Goal: Task Accomplishment & Management: Manage account settings

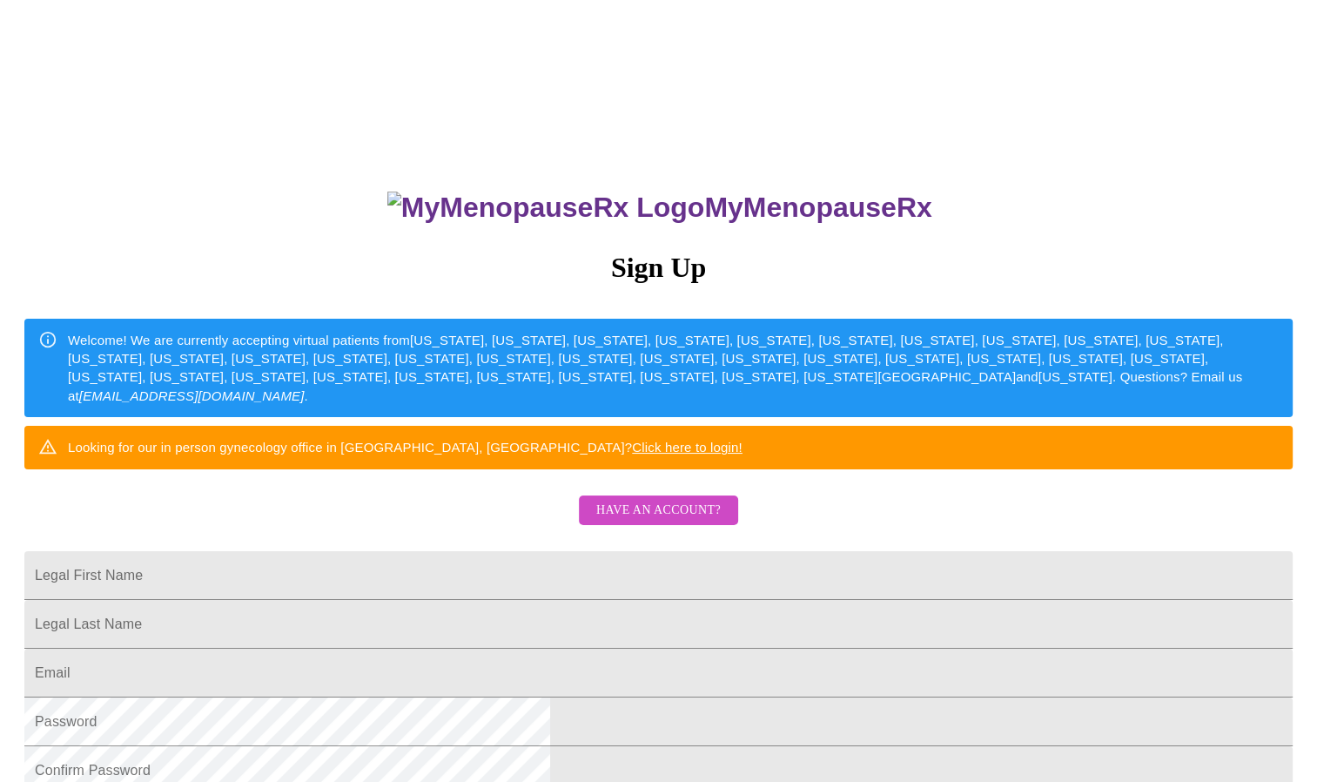
click at [665, 522] on span "Have an account?" at bounding box center [658, 511] width 125 height 22
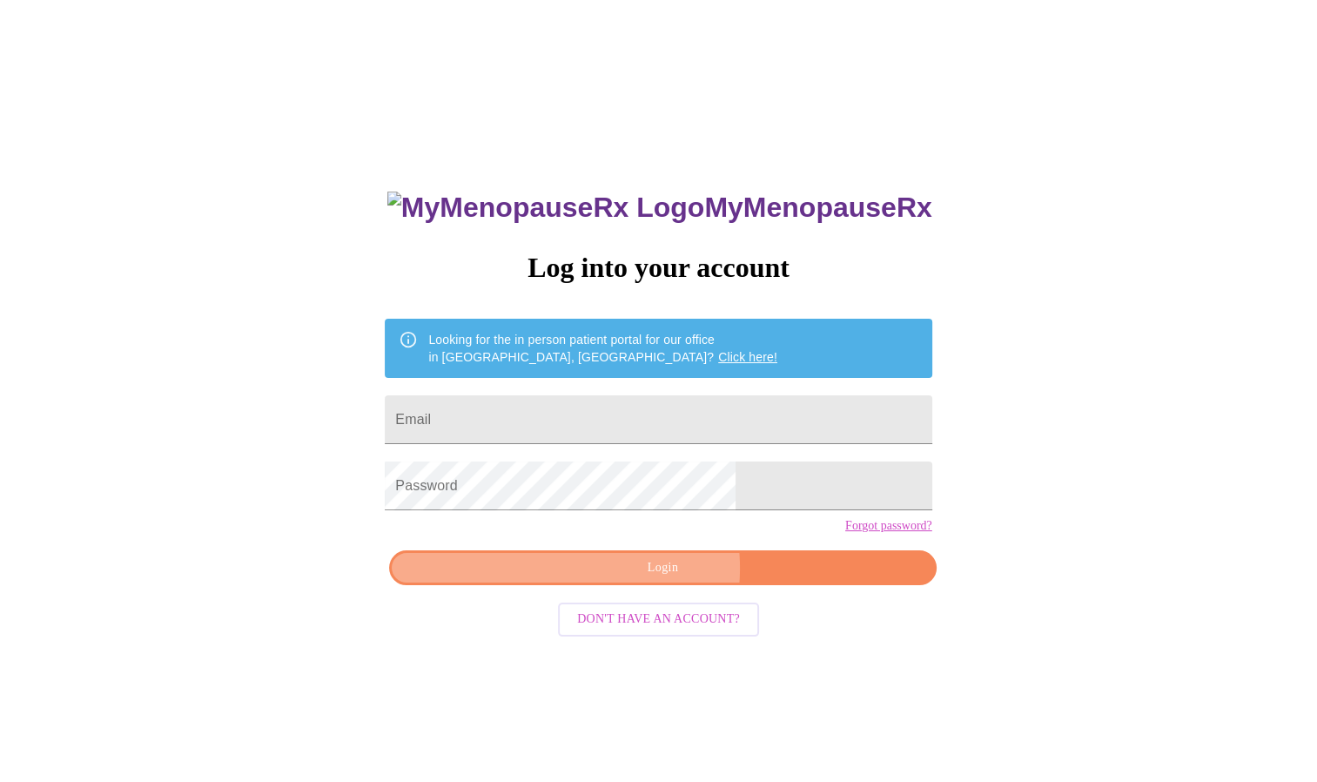
click at [635, 579] on span "Login" at bounding box center [662, 568] width 507 height 22
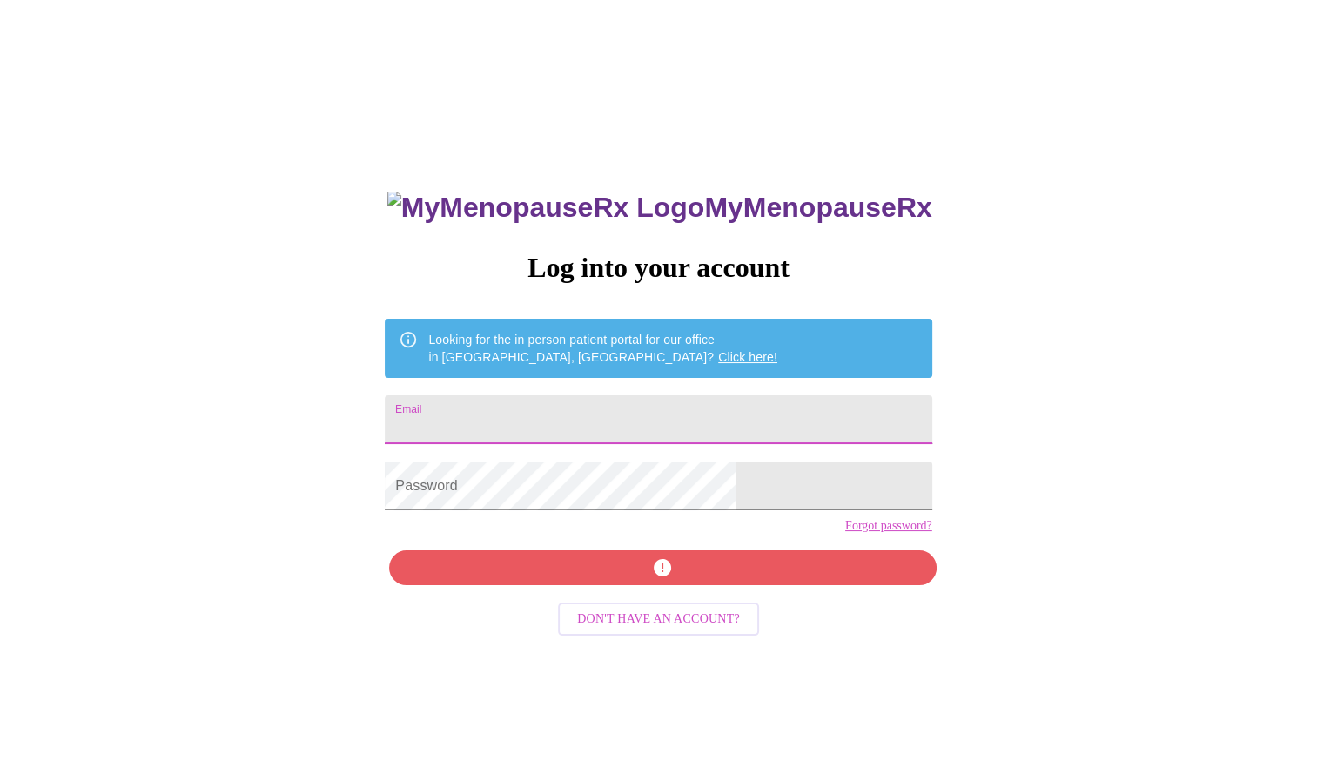
click at [630, 414] on input "Email" at bounding box center [658, 419] width 547 height 49
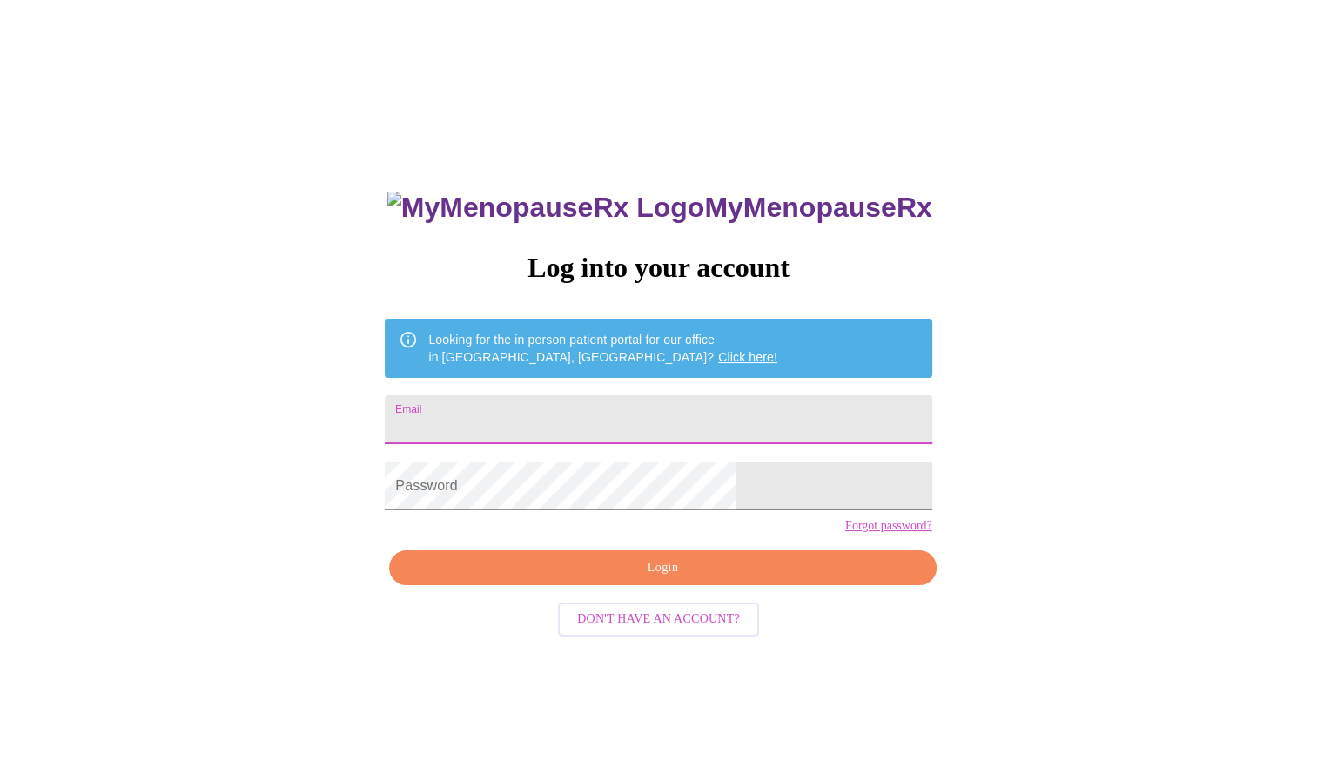
type input "[EMAIL_ADDRESS][DOMAIN_NAME]"
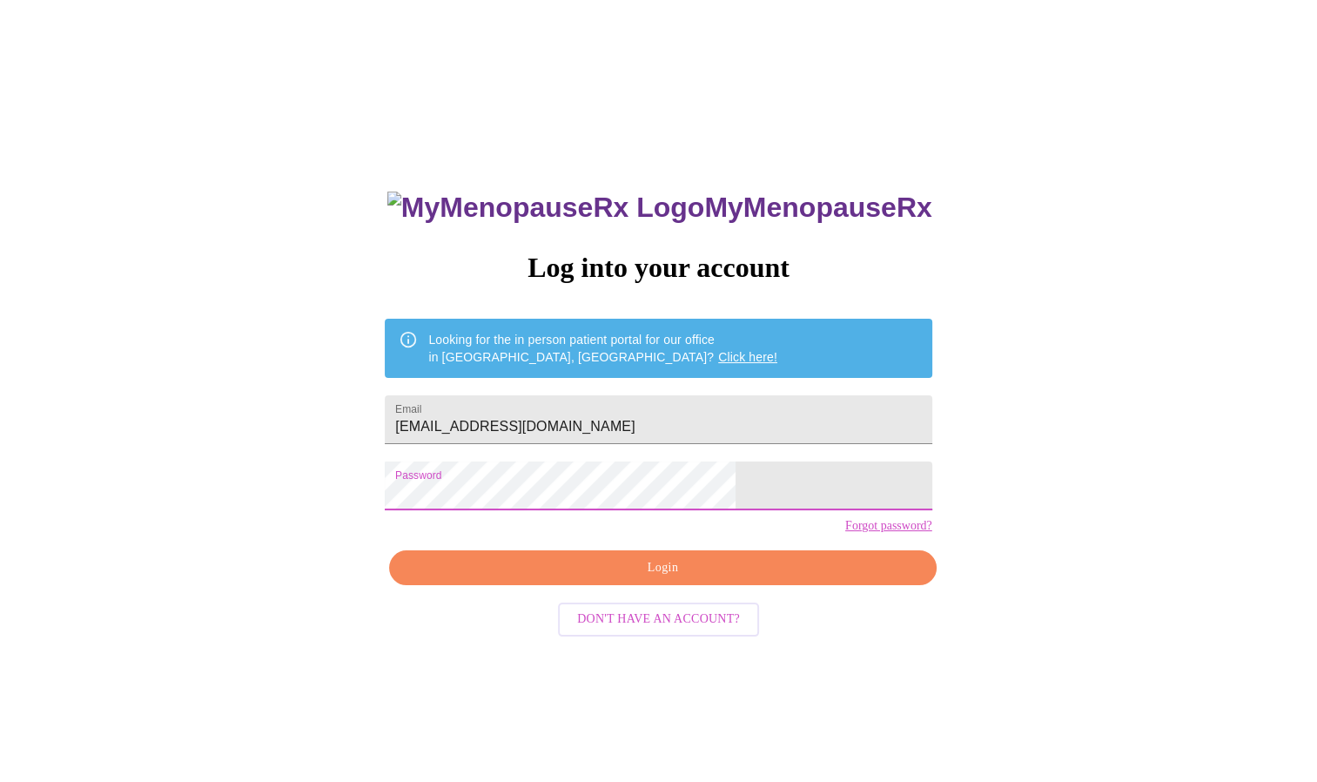
click at [731, 579] on span "Login" at bounding box center [662, 568] width 507 height 22
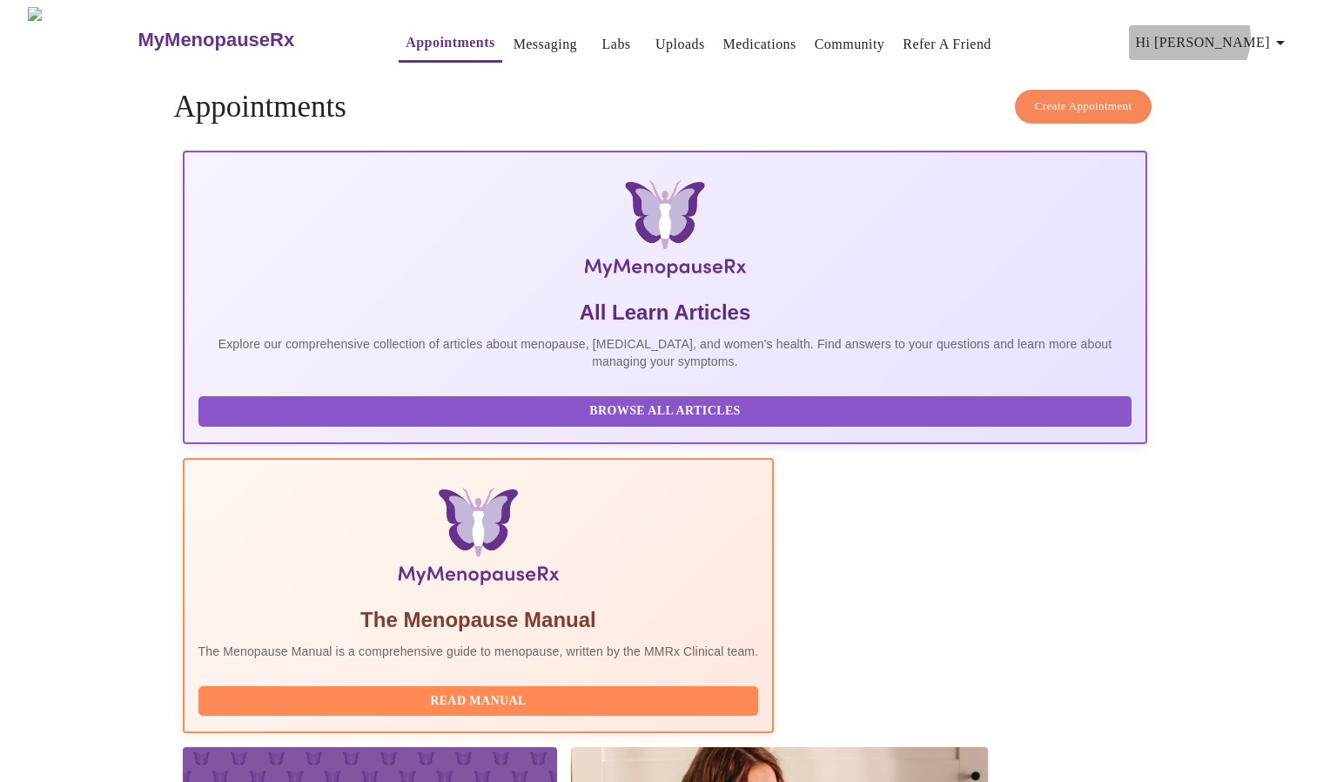
click at [1253, 30] on span "Hi [PERSON_NAME]" at bounding box center [1213, 42] width 155 height 24
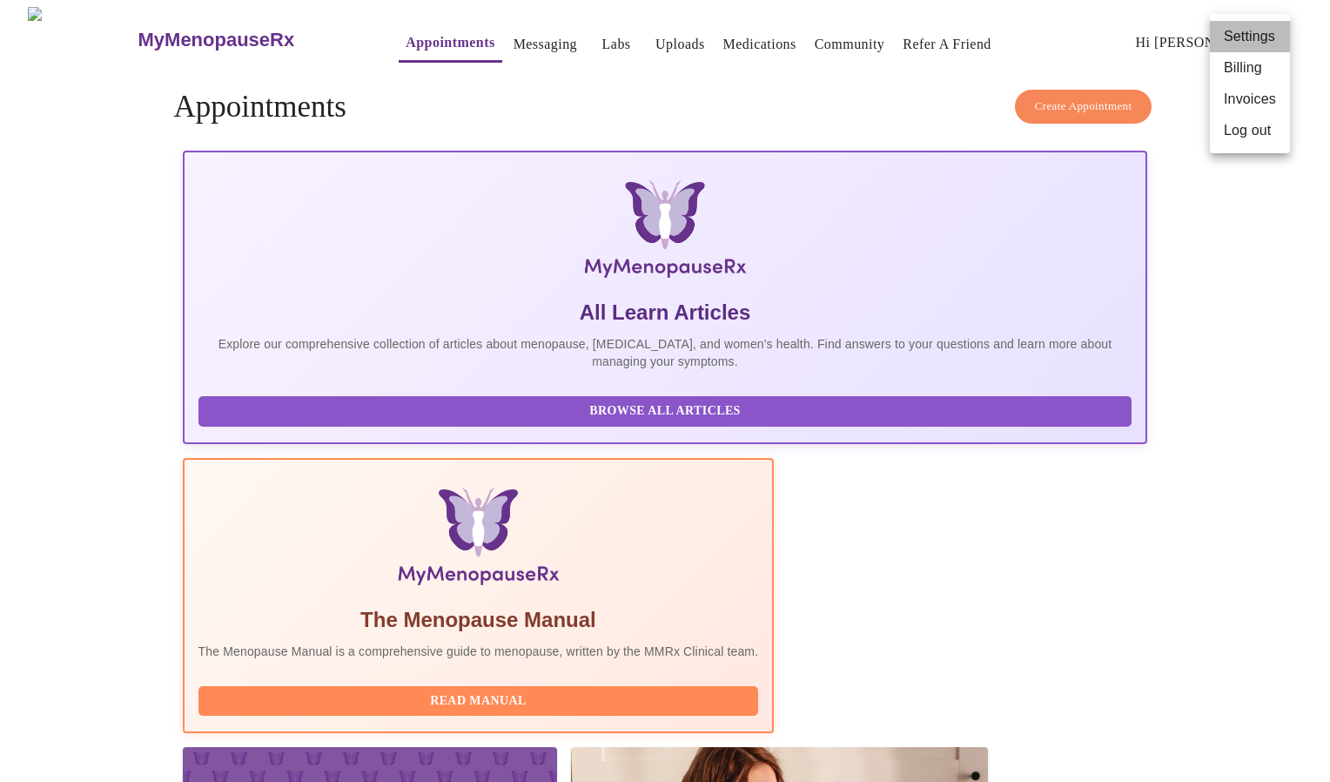
click at [1233, 30] on li "Settings" at bounding box center [1250, 36] width 80 height 31
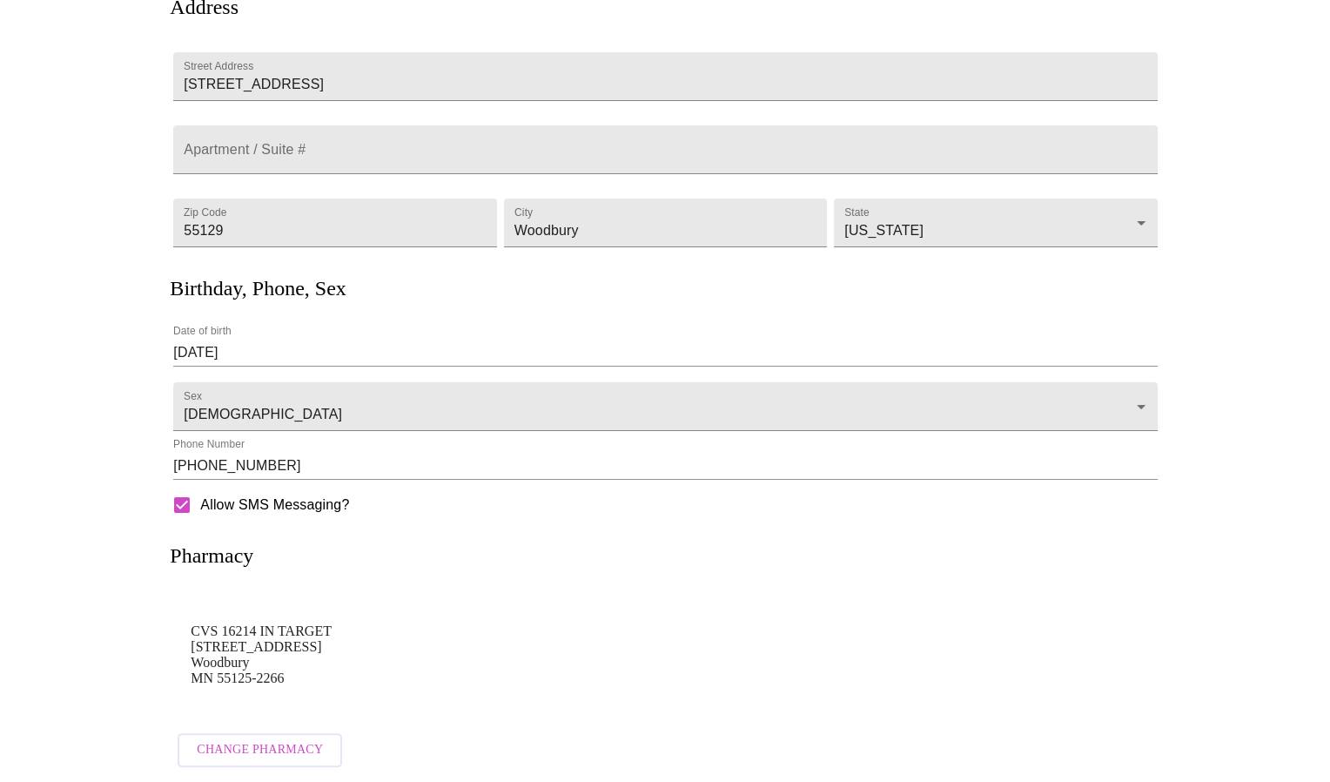
scroll to position [186, 0]
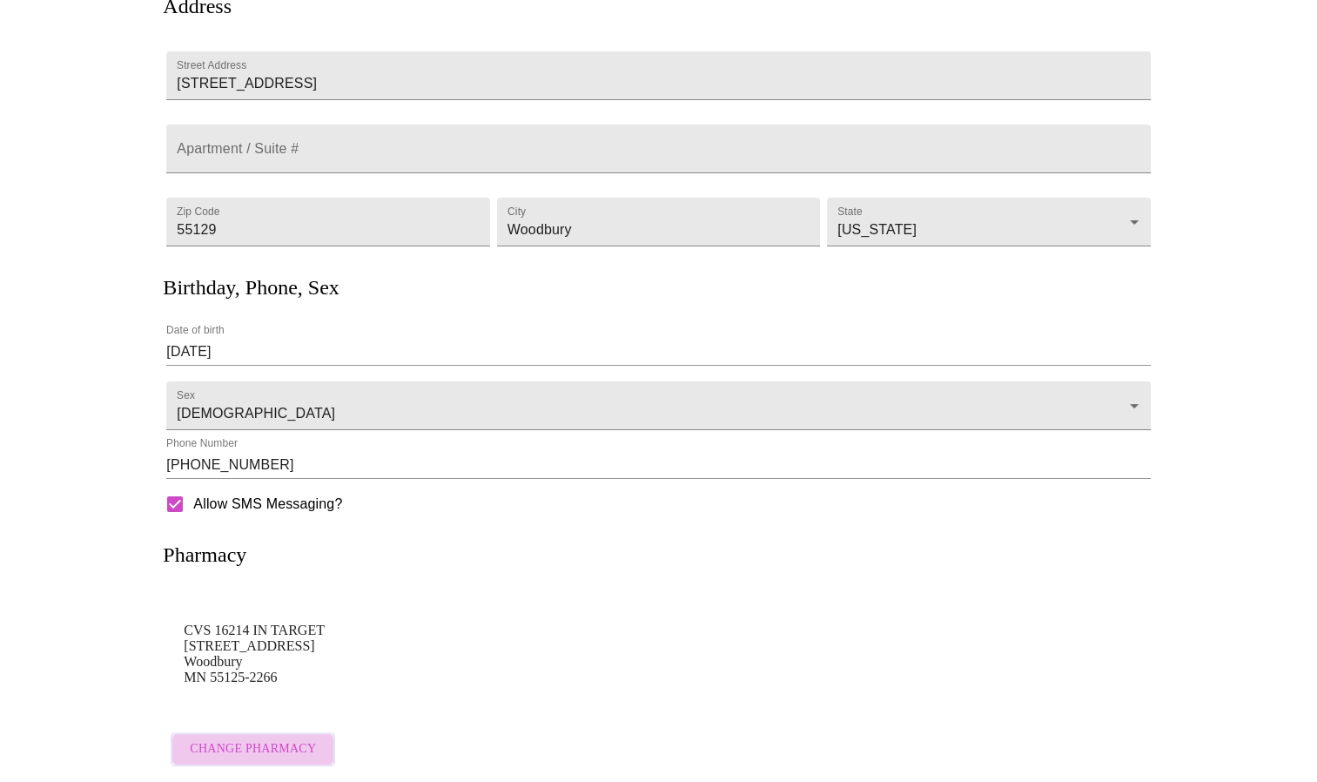
click at [300, 744] on span "Change Pharmacy" at bounding box center [253, 749] width 126 height 22
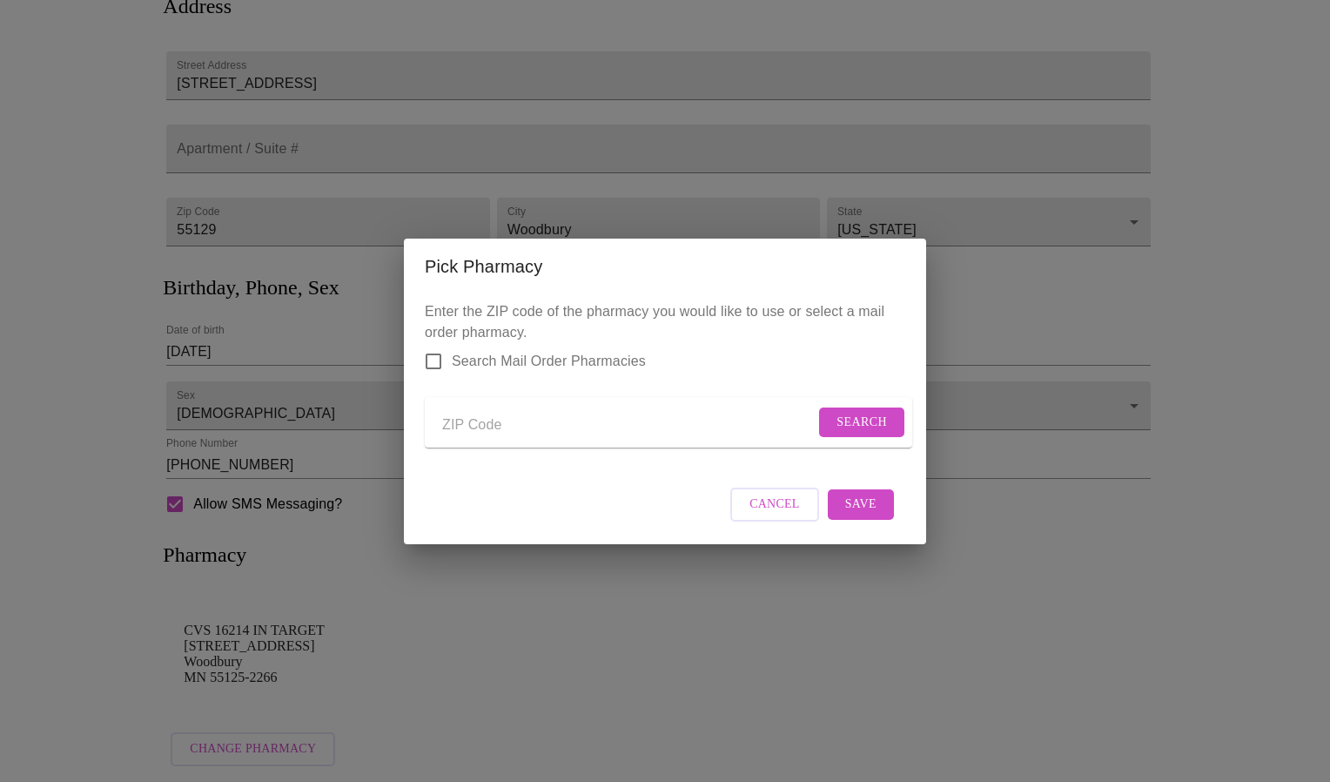
click at [458, 418] on input "Send a message to your care team" at bounding box center [628, 426] width 373 height 28
type input "cost"
click at [439, 345] on input "Search Mail Order Pharmacies" at bounding box center [433, 361] width 37 height 37
checkbox input "true"
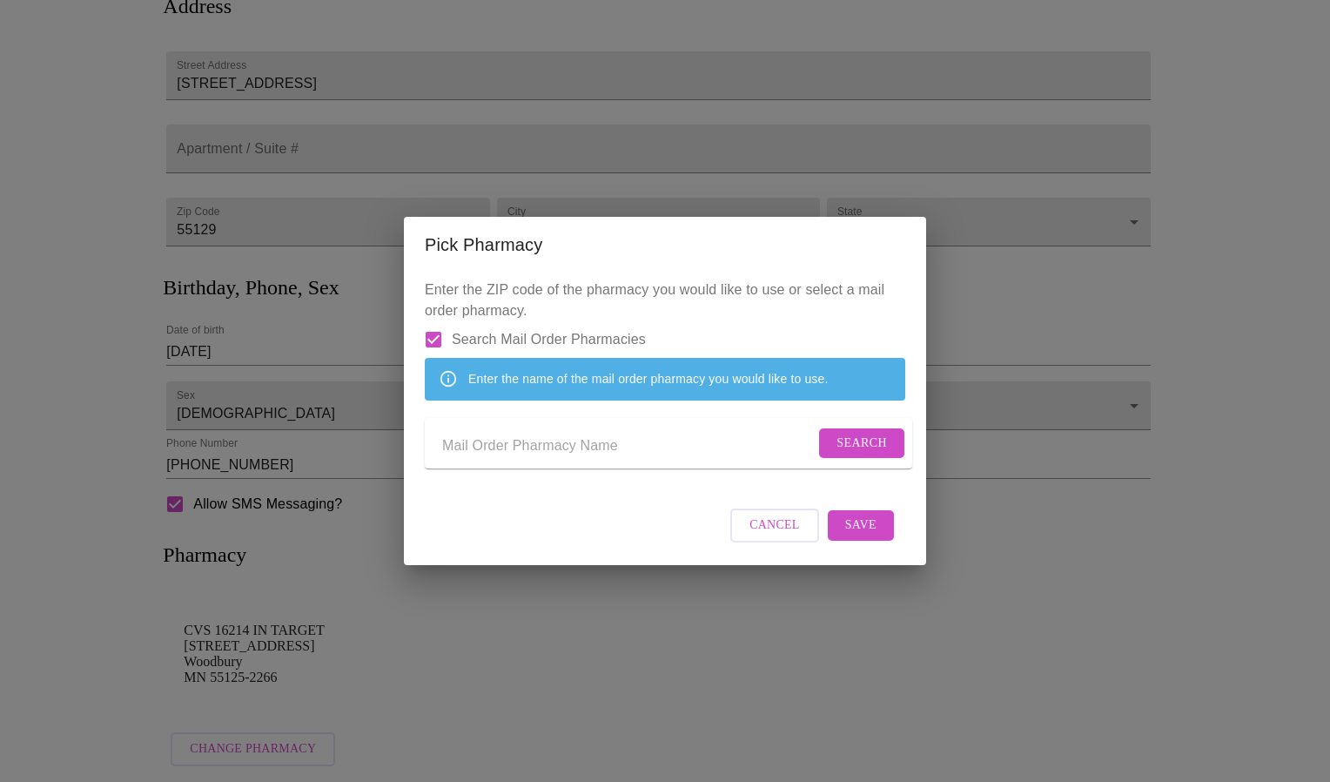
click at [522, 447] on input "Send a message to your care team" at bounding box center [628, 447] width 373 height 28
click at [881, 441] on button "Search" at bounding box center [861, 443] width 85 height 30
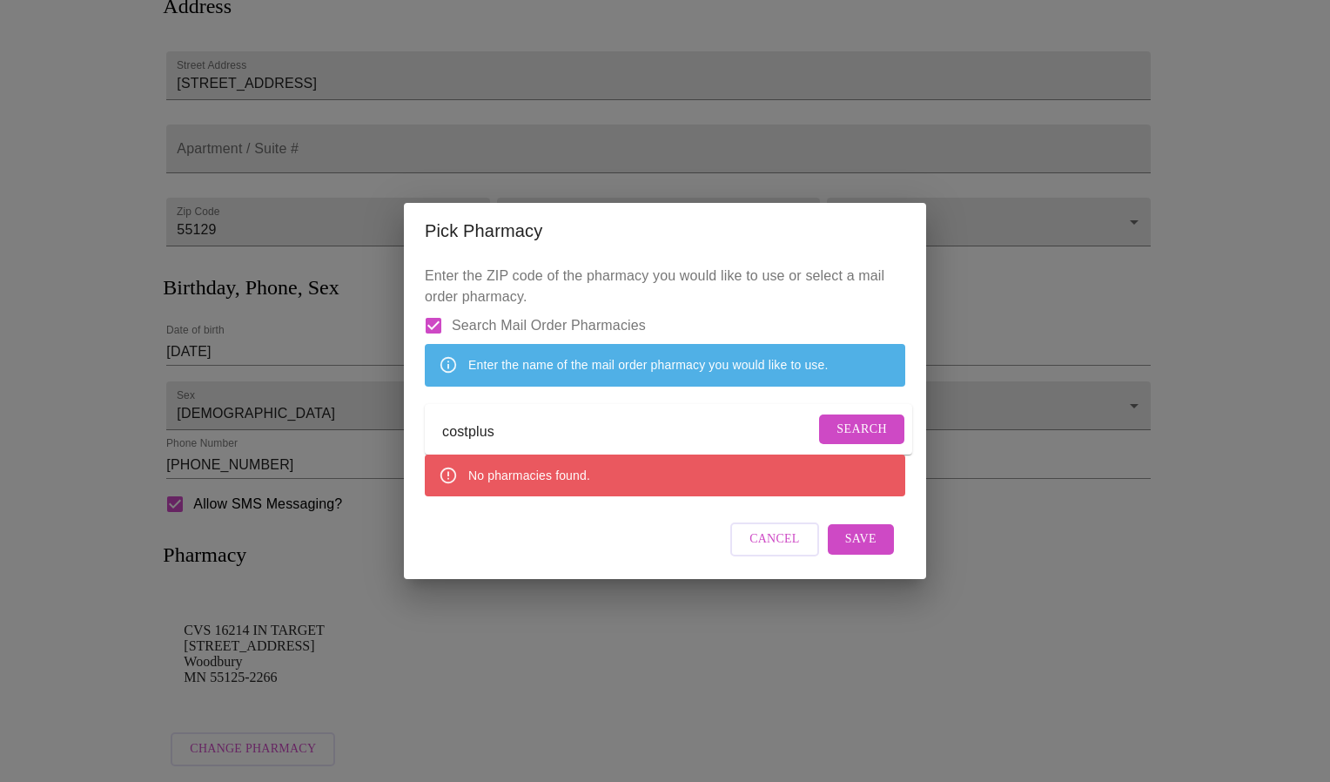
drag, startPoint x: 645, startPoint y: 426, endPoint x: 192, endPoint y: 450, distance: 454.3
click at [278, 434] on div "Pick Pharmacy Enter the ZIP code of the pharmacy you would like to use or selec…" at bounding box center [665, 391] width 1330 height 782
type input "Cost Plus"
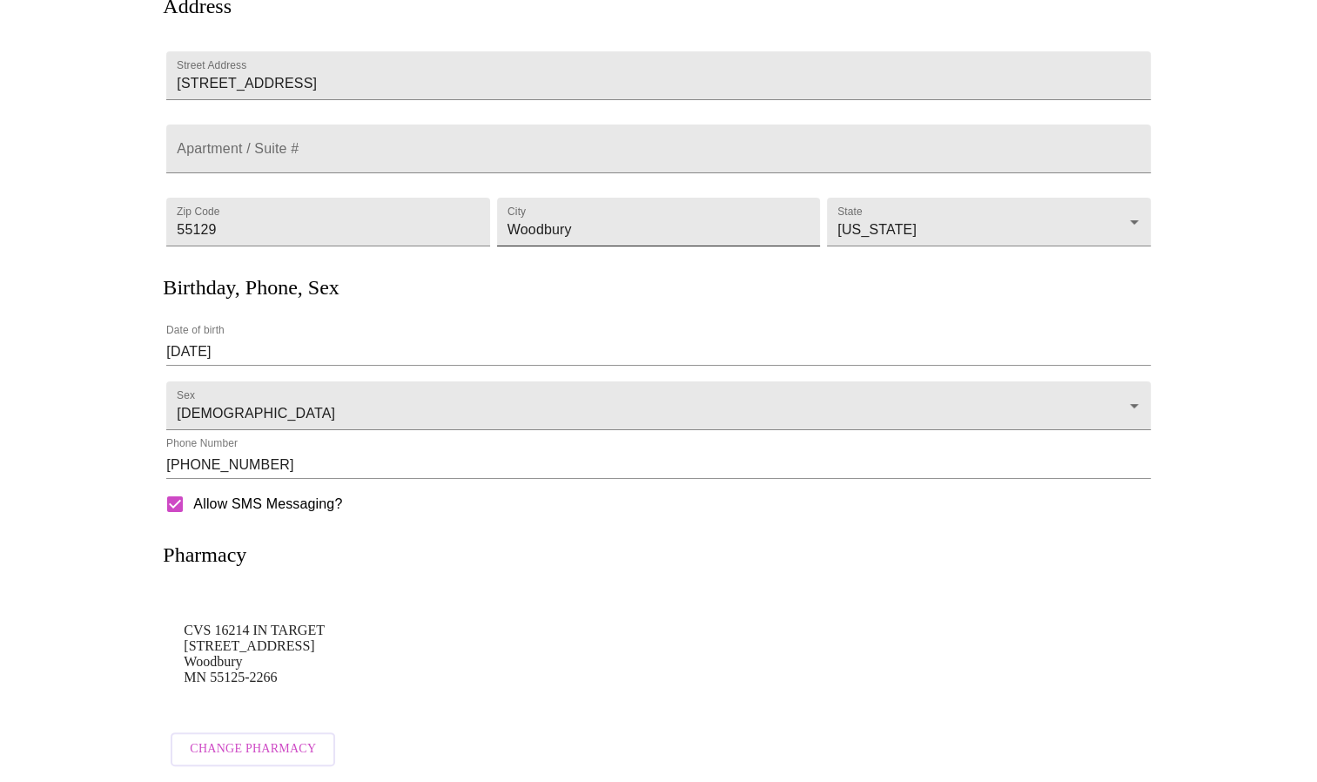
scroll to position [186, 0]
click at [251, 746] on span "Change Pharmacy" at bounding box center [253, 749] width 126 height 22
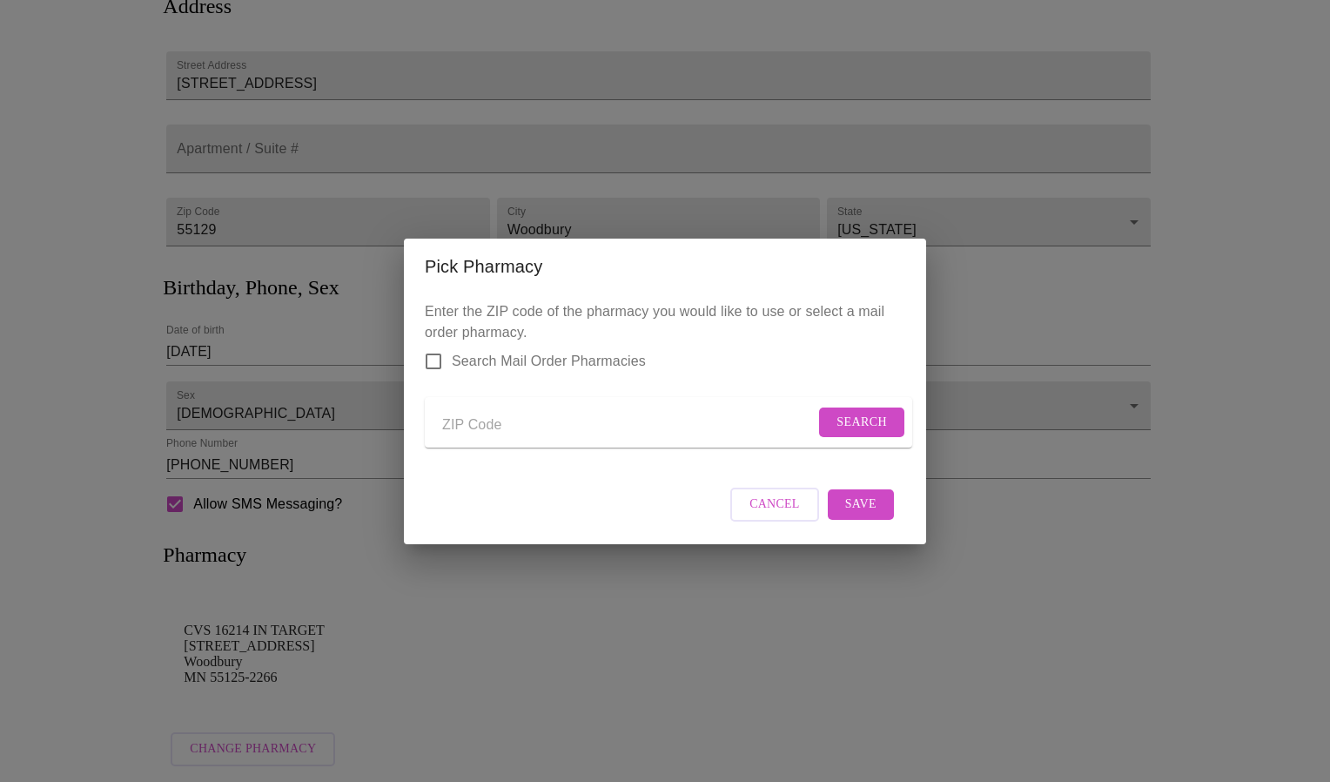
click at [432, 343] on input "Search Mail Order Pharmacies" at bounding box center [433, 361] width 37 height 37
checkbox input "true"
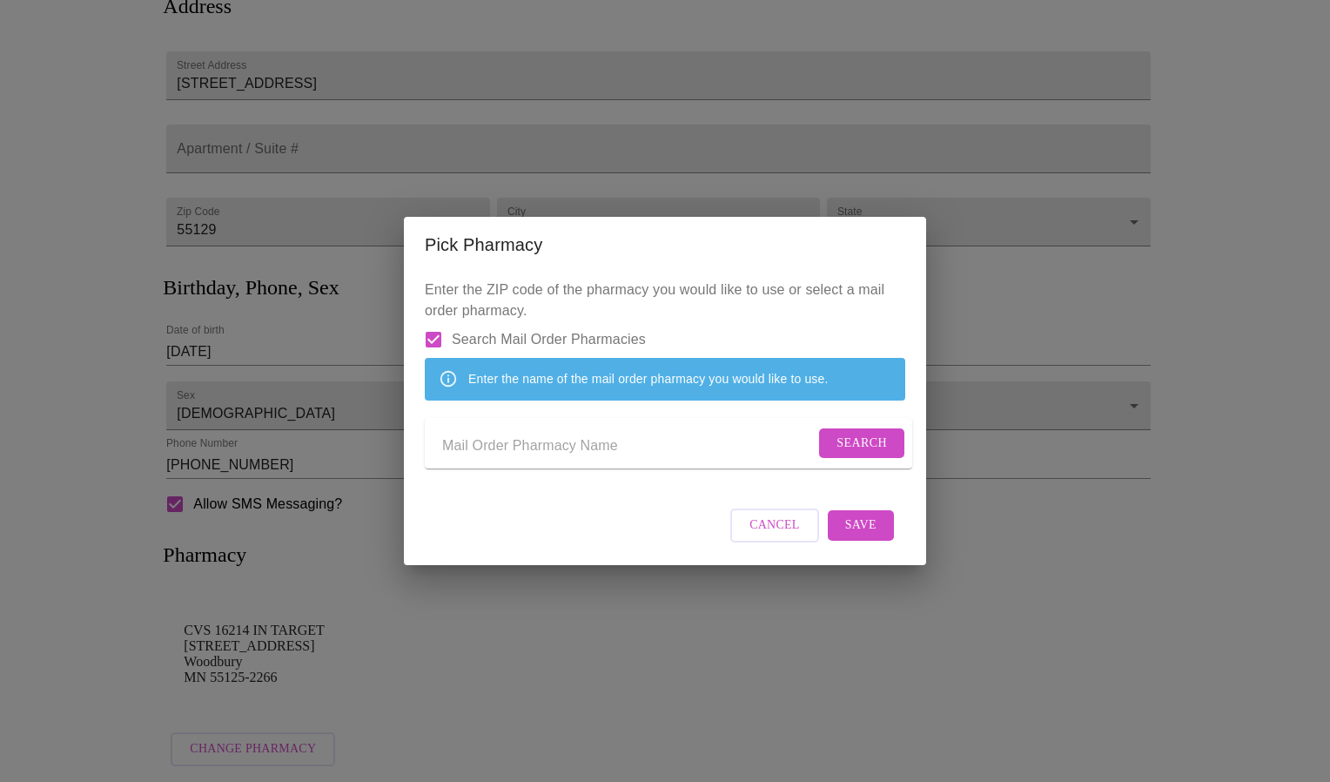
click at [487, 455] on input "Send a message to your care team" at bounding box center [628, 447] width 373 height 28
type input "Cost Plus"
click at [820, 448] on button "Search" at bounding box center [861, 443] width 85 height 30
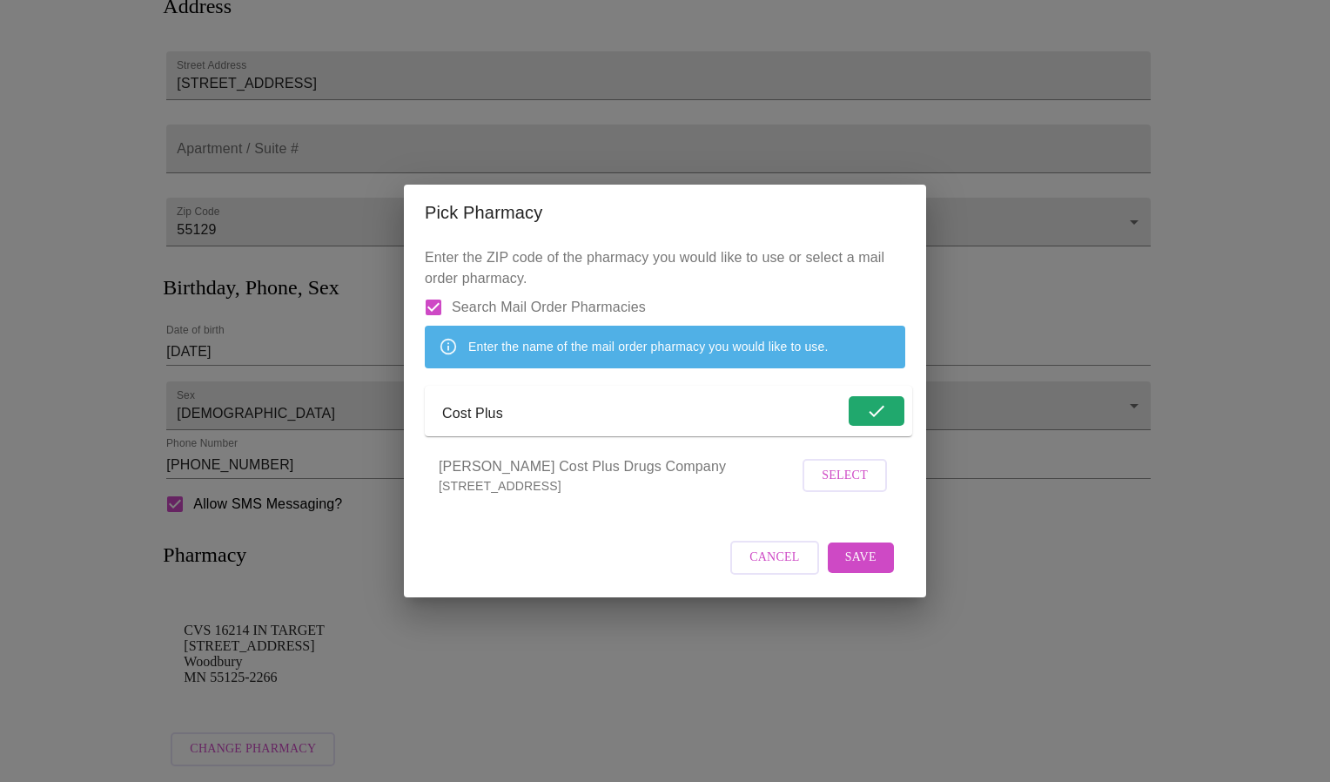
click at [855, 487] on span "Select" at bounding box center [845, 476] width 46 height 22
click at [877, 566] on button "Save" at bounding box center [861, 557] width 66 height 30
